Goal: Task Accomplishment & Management: Complete application form

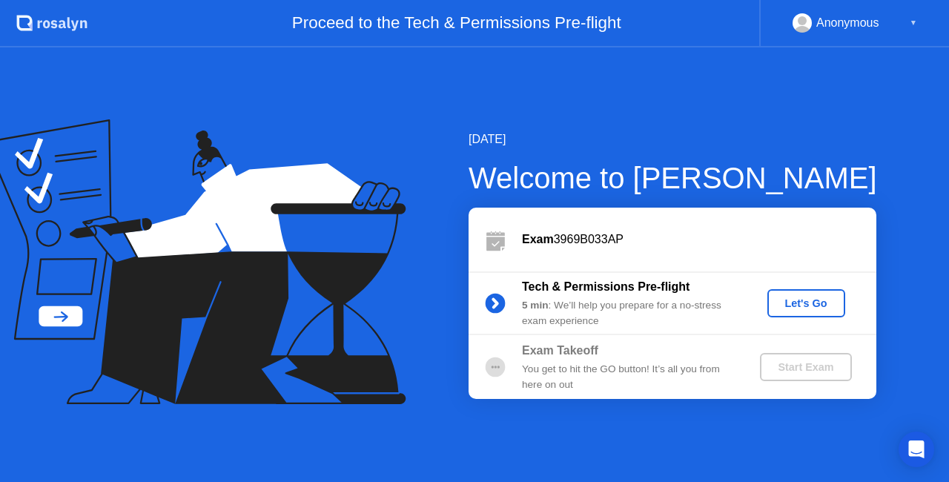
click at [801, 305] on div "Let's Go" at bounding box center [806, 303] width 66 height 12
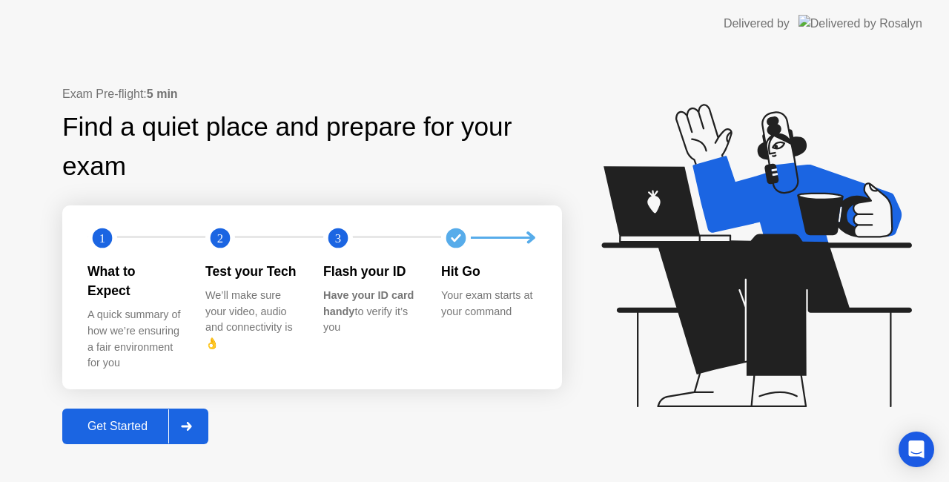
click at [115, 420] on div "Get Started" at bounding box center [118, 426] width 102 height 13
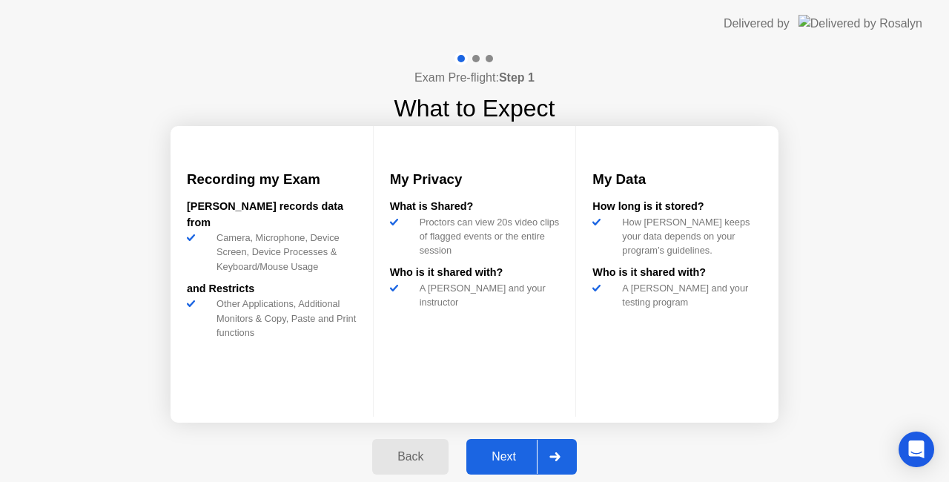
click at [511, 455] on div "Next" at bounding box center [504, 456] width 66 height 13
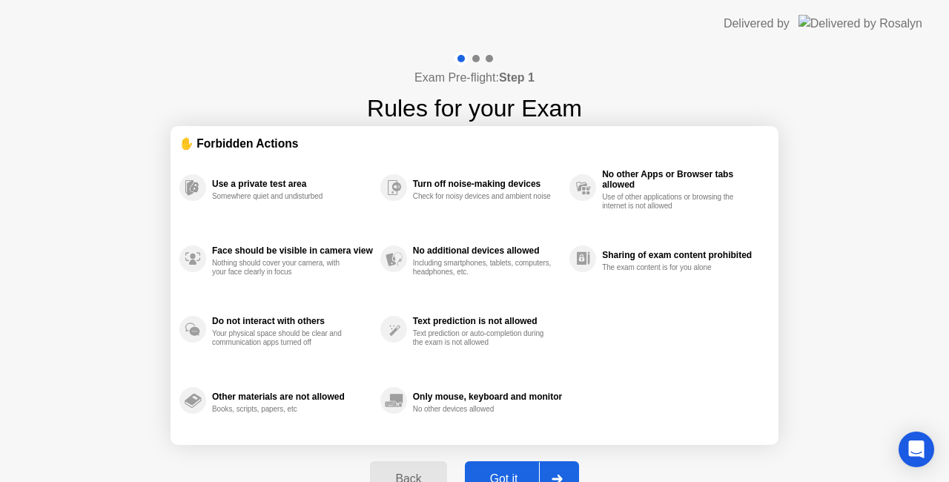
click at [500, 467] on button "Got it" at bounding box center [522, 479] width 114 height 36
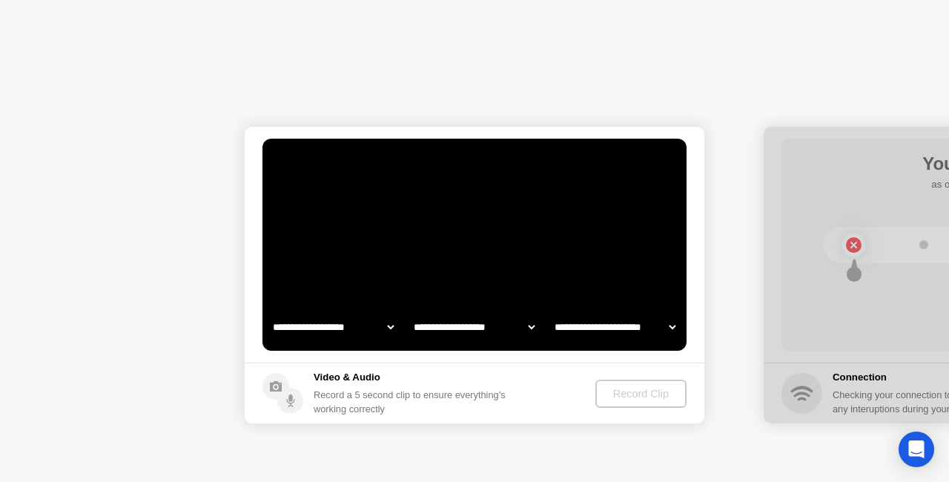
select select "**********"
select select "*******"
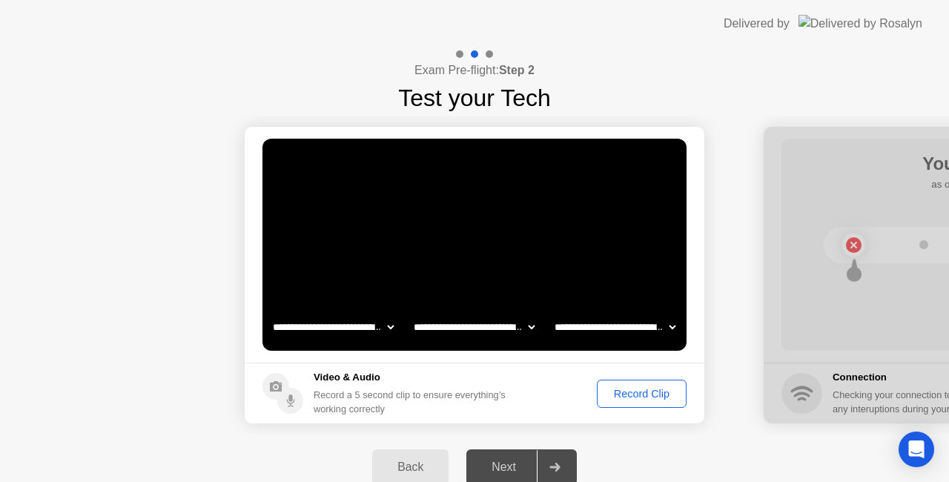
click at [511, 467] on div "Next" at bounding box center [504, 466] width 66 height 13
click at [487, 325] on select "**********" at bounding box center [474, 327] width 127 height 30
click at [647, 390] on div "Record Clip" at bounding box center [641, 394] width 79 height 12
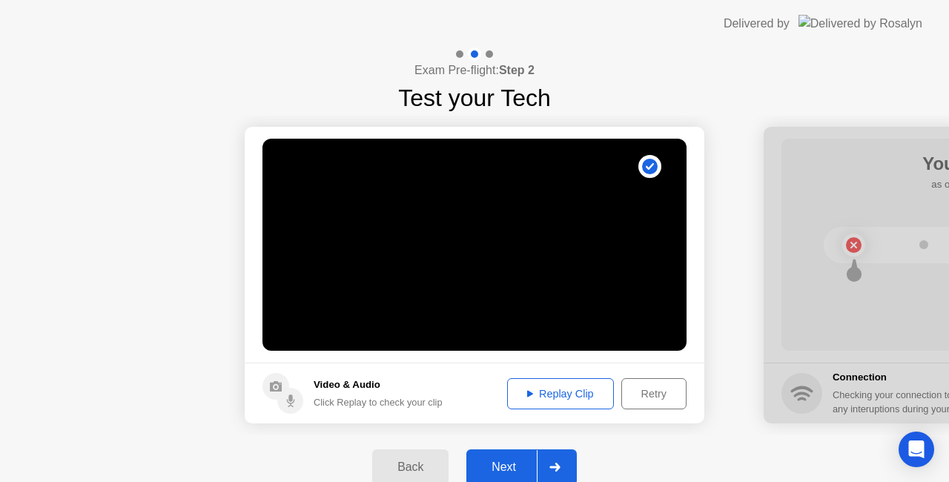
click at [540, 388] on div "Replay Clip" at bounding box center [560, 394] width 96 height 12
click at [531, 393] on div "Replay Clip" at bounding box center [560, 394] width 96 height 12
click at [512, 464] on div "Next" at bounding box center [504, 466] width 66 height 13
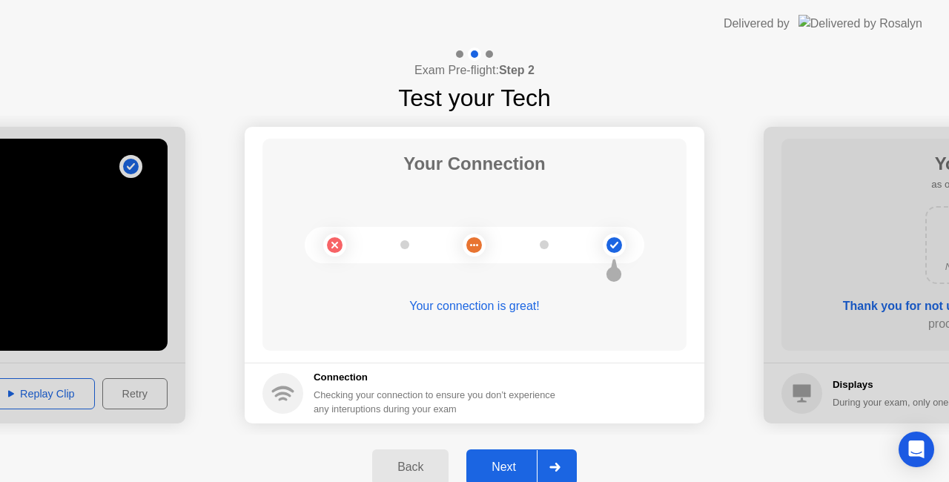
click at [615, 242] on circle at bounding box center [614, 245] width 16 height 16
click at [474, 250] on circle at bounding box center [474, 245] width 16 height 16
click at [464, 307] on div "Your connection is great!" at bounding box center [474, 306] width 424 height 18
click at [501, 408] on div "Checking your connection to ensure you don’t experience any interuptions during…" at bounding box center [439, 402] width 251 height 28
click at [503, 460] on div "Next" at bounding box center [504, 466] width 66 height 13
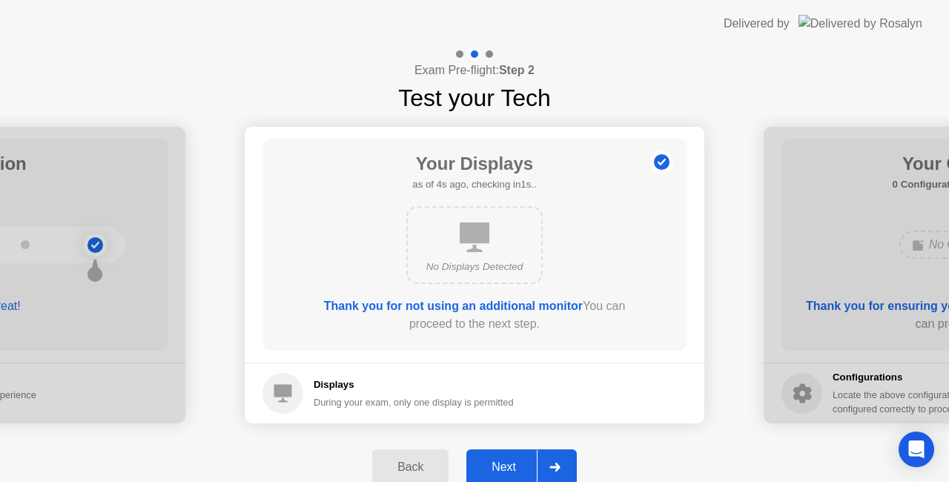
click at [488, 248] on icon at bounding box center [475, 237] width 30 height 30
click at [476, 302] on b "Thank you for not using an additional monitor" at bounding box center [453, 305] width 259 height 13
click at [345, 384] on h5 "Displays" at bounding box center [414, 384] width 200 height 15
click at [566, 305] on b "Thank you for not using an additional monitor" at bounding box center [453, 305] width 259 height 13
click at [501, 457] on button "Next" at bounding box center [521, 467] width 110 height 36
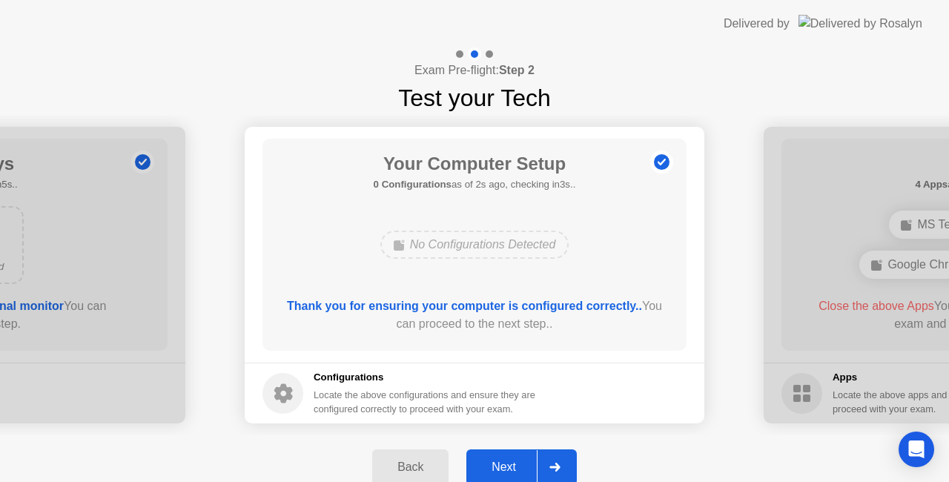
click at [516, 466] on div "Next" at bounding box center [504, 466] width 66 height 13
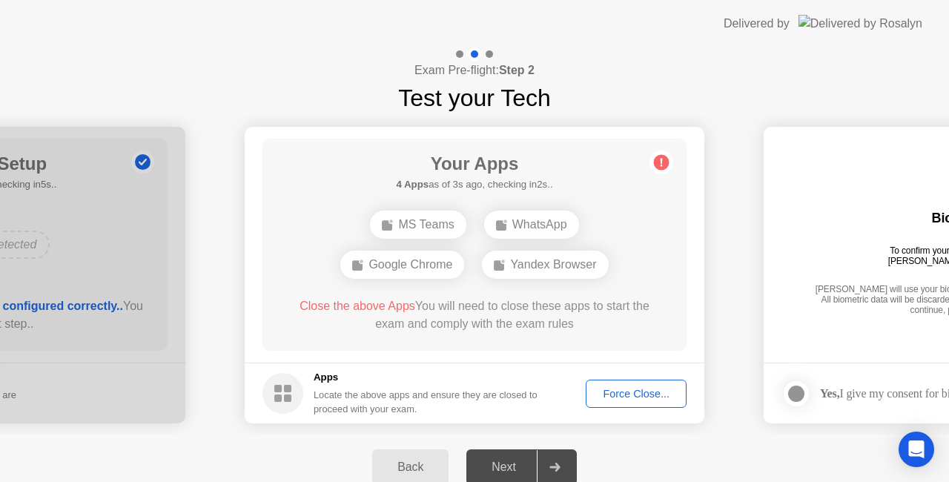
click at [616, 395] on div "Force Close..." at bounding box center [636, 394] width 90 height 12
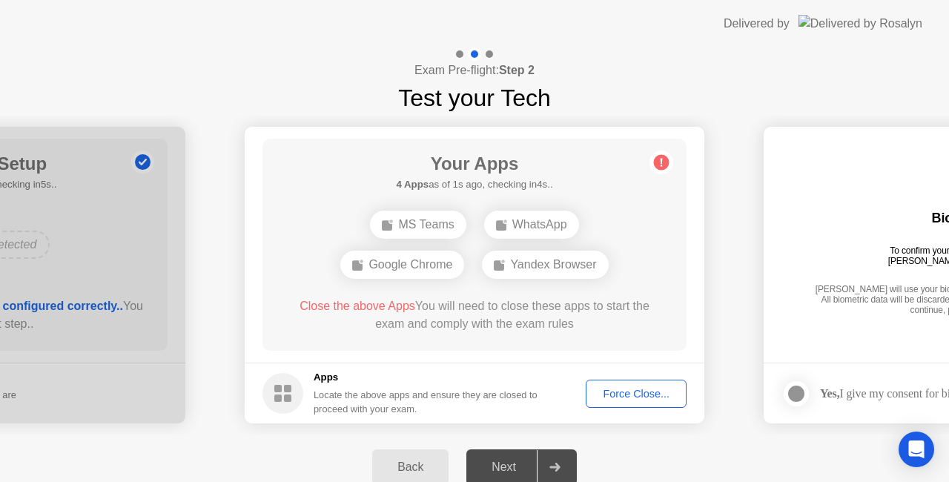
click at [619, 395] on div "Force Close..." at bounding box center [636, 394] width 90 height 12
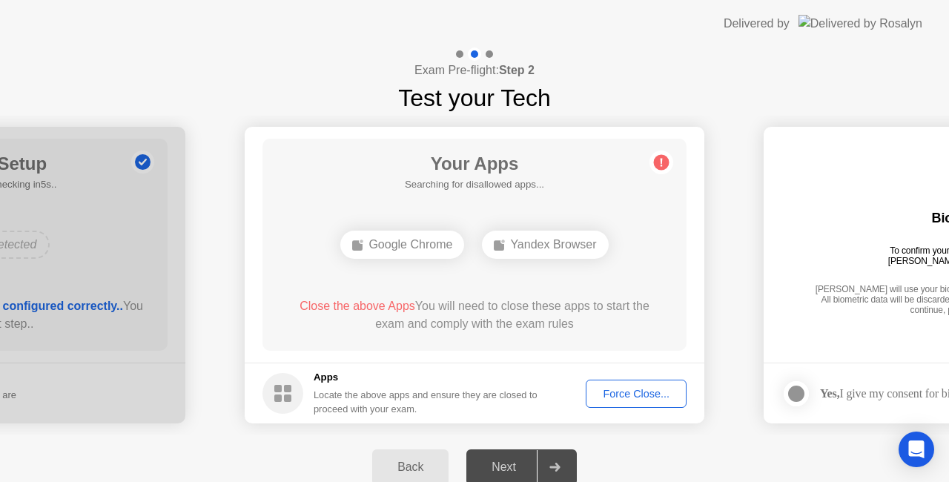
click at [603, 393] on div "Force Close..." at bounding box center [636, 394] width 90 height 12
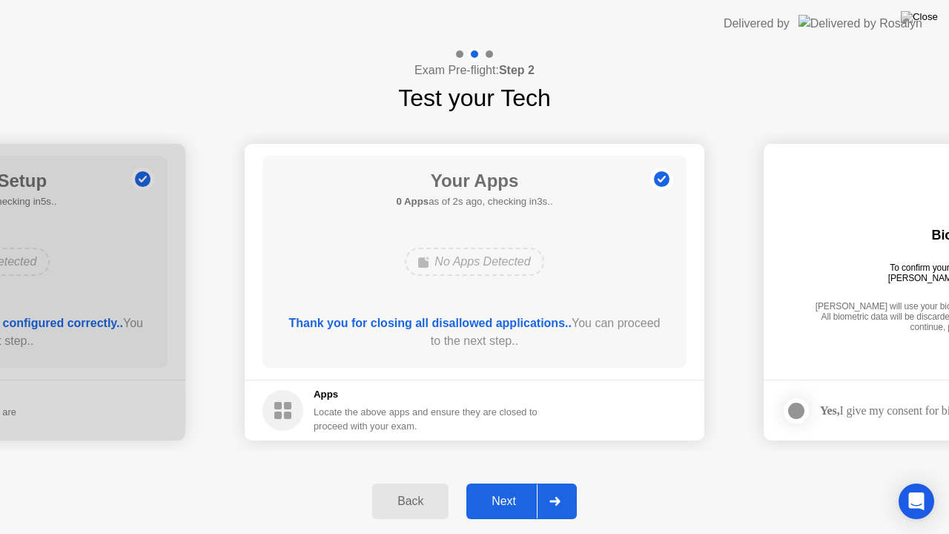
click at [503, 481] on div "Next" at bounding box center [504, 500] width 66 height 13
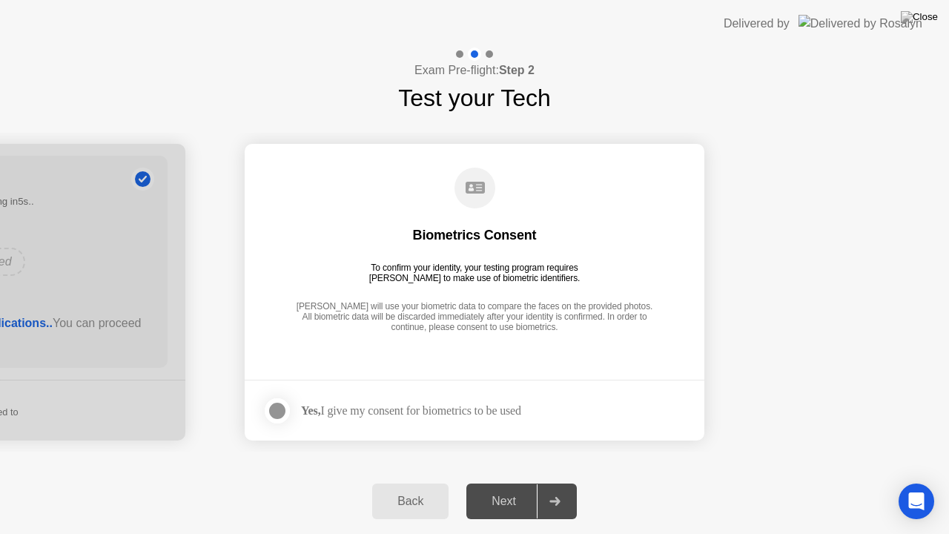
click at [283, 411] on div at bounding box center [277, 411] width 18 height 18
click at [511, 481] on div "Next" at bounding box center [504, 500] width 66 height 13
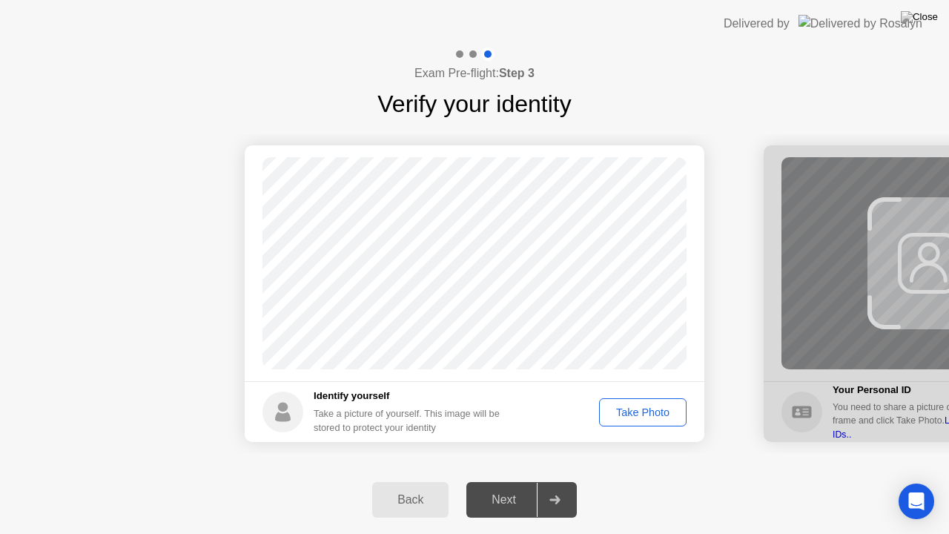
click at [635, 414] on div "Take Photo" at bounding box center [642, 412] width 77 height 12
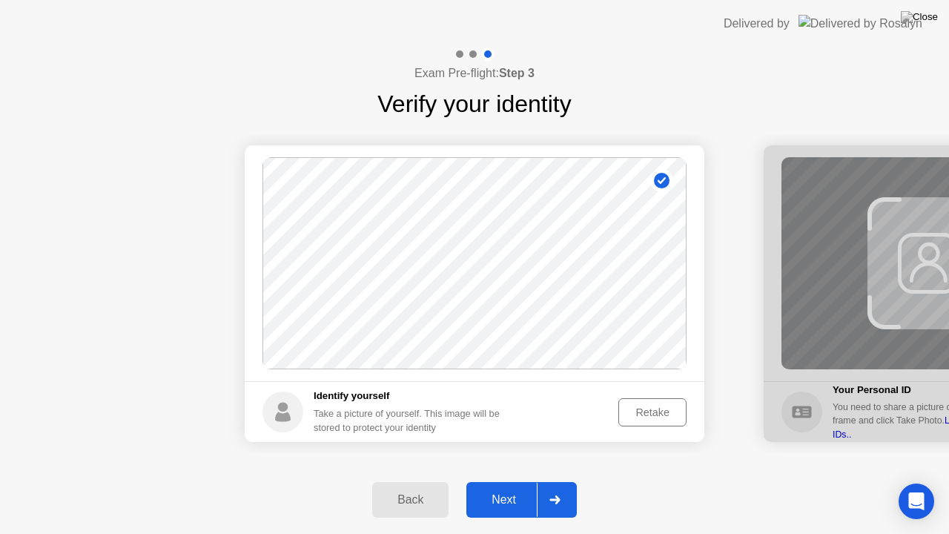
click at [503, 481] on div "Next" at bounding box center [504, 499] width 66 height 13
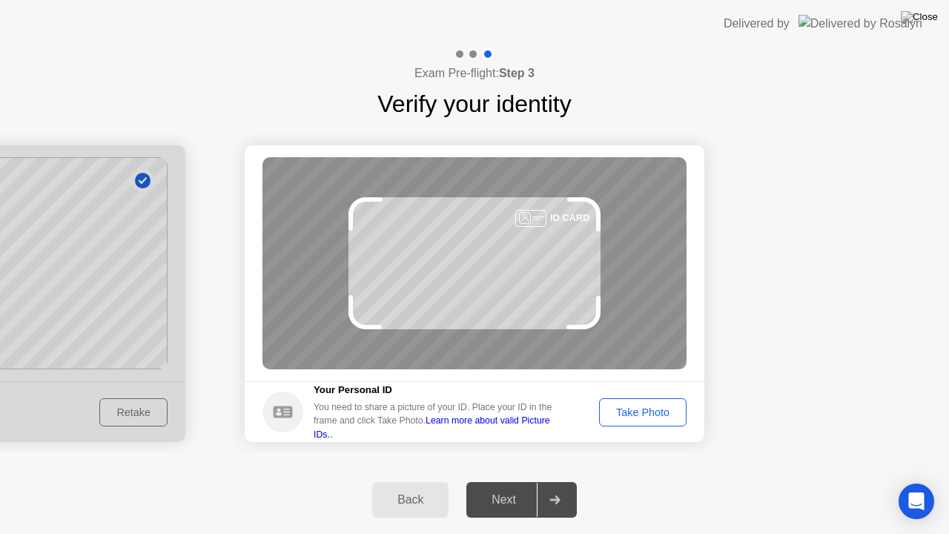
click at [648, 408] on div "Take Photo" at bounding box center [642, 412] width 77 height 12
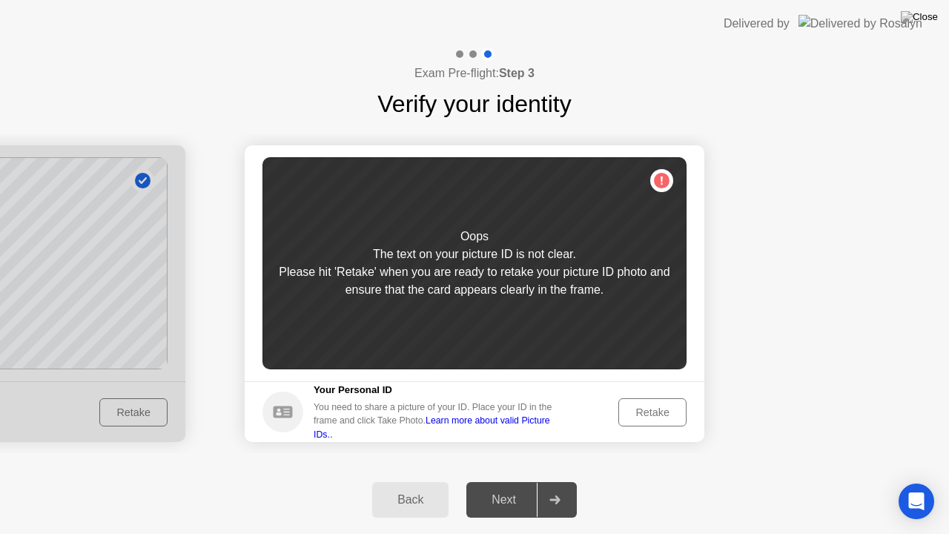
click at [664, 402] on button "Retake" at bounding box center [652, 412] width 68 height 28
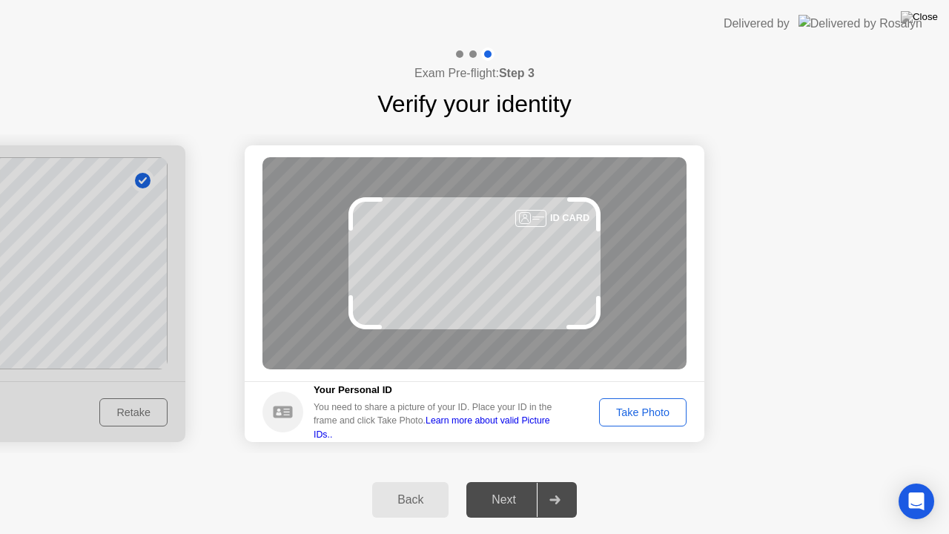
click at [632, 417] on div "Take Photo" at bounding box center [642, 412] width 77 height 12
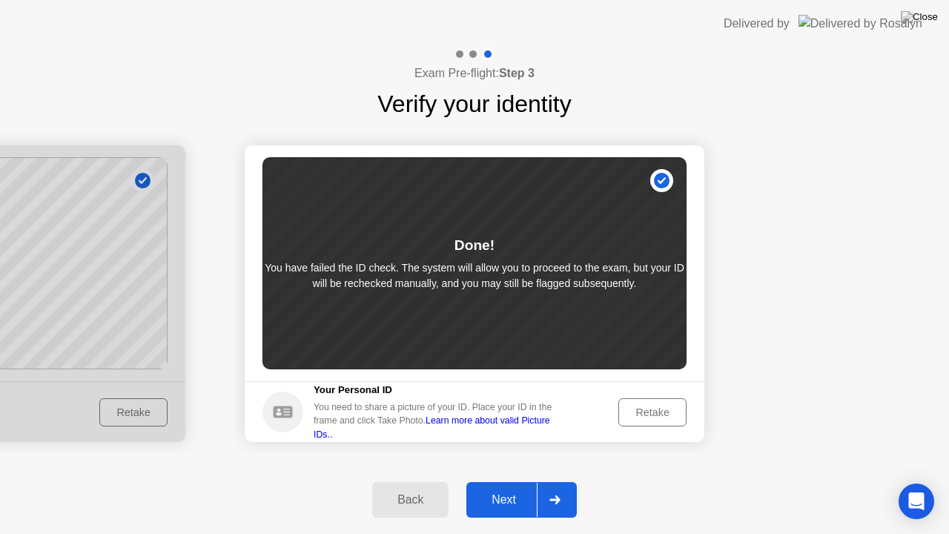
click at [508, 481] on div "Next" at bounding box center [504, 499] width 66 height 13
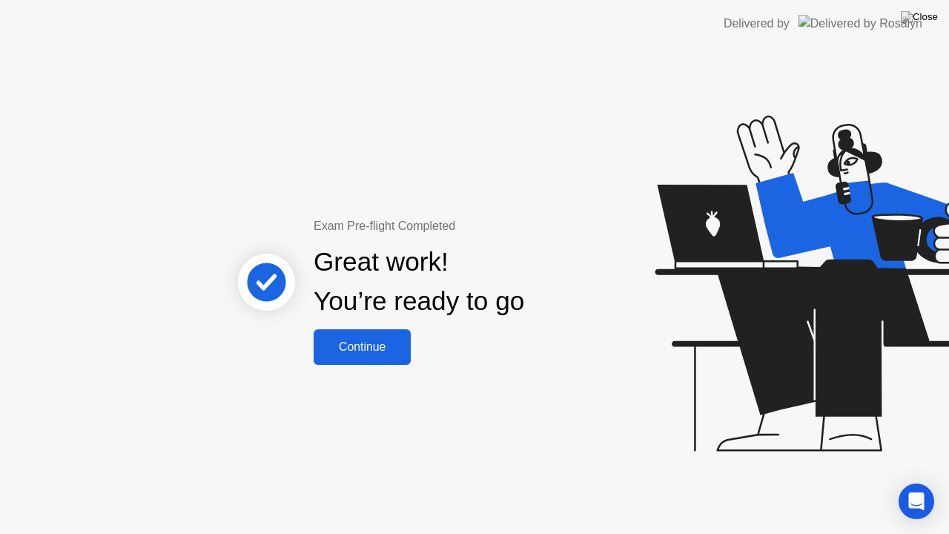
click at [354, 342] on div "Continue" at bounding box center [362, 346] width 88 height 13
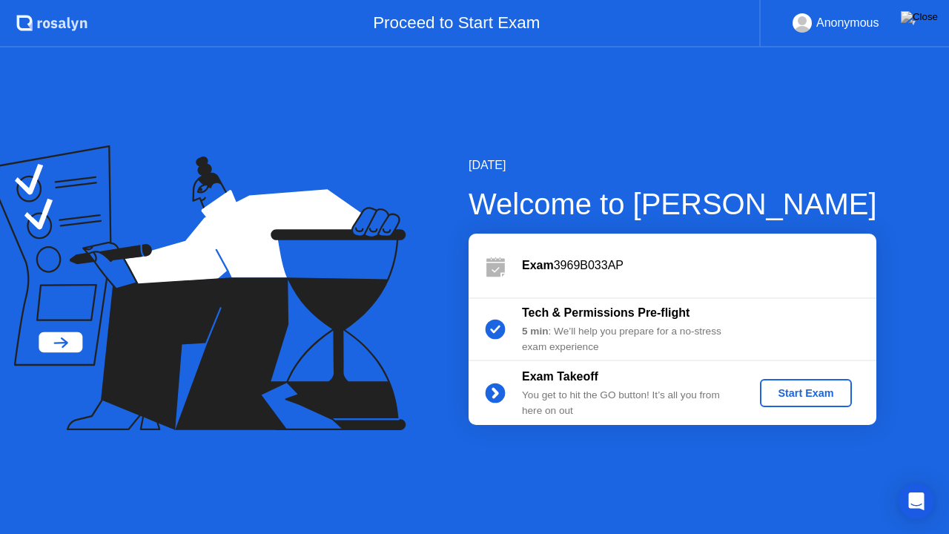
click at [784, 397] on div "Start Exam" at bounding box center [805, 393] width 79 height 12
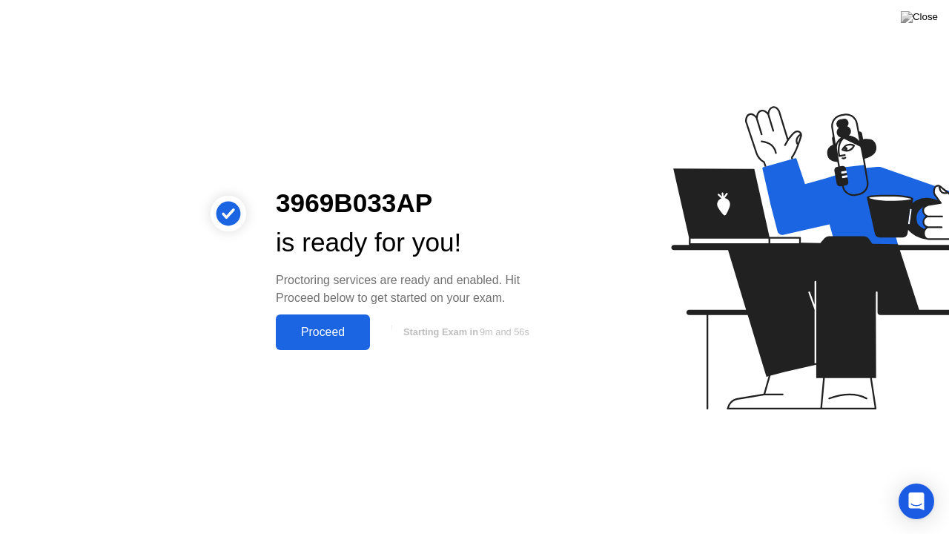
click at [314, 338] on div "Proceed" at bounding box center [322, 331] width 85 height 13
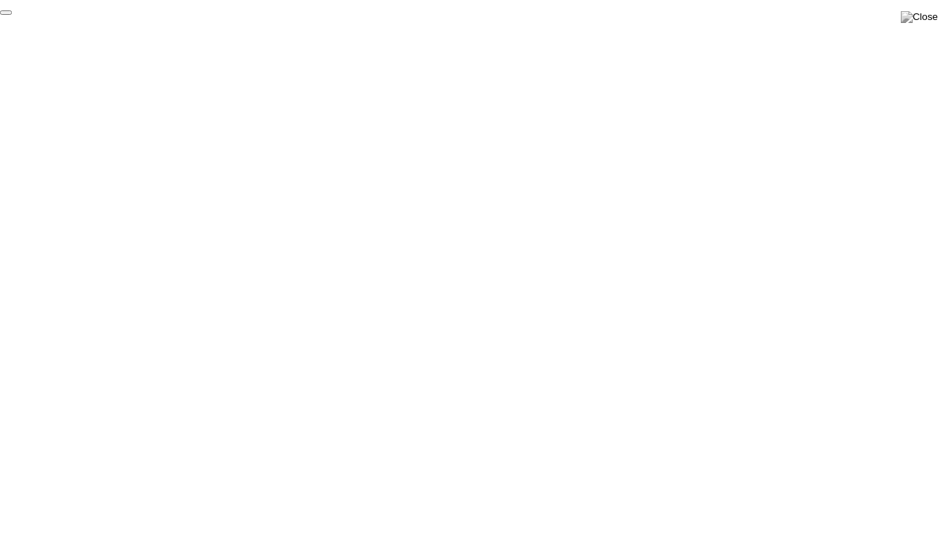
click div "End Proctoring Session"
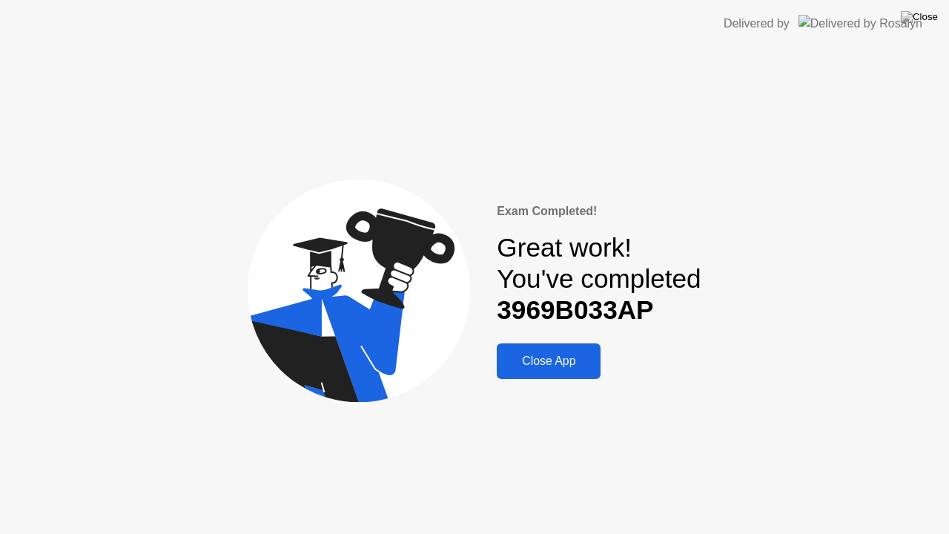
click at [541, 371] on button "Close App" at bounding box center [549, 361] width 104 height 36
